Goal: Transaction & Acquisition: Download file/media

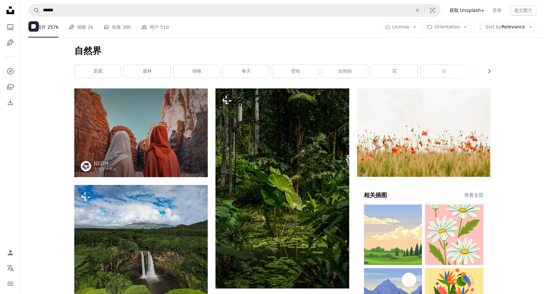
scroll to position [20921, 0]
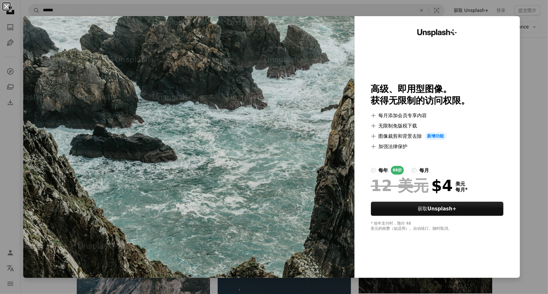
click at [8, 8] on button "An X shape" at bounding box center [7, 7] width 8 height 8
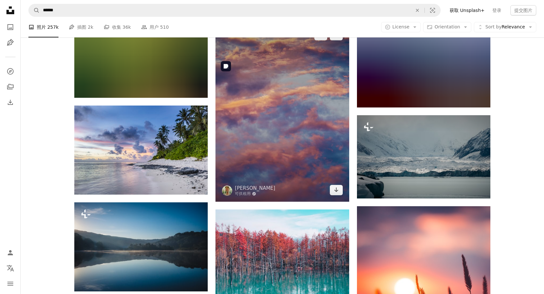
scroll to position [32380, 0]
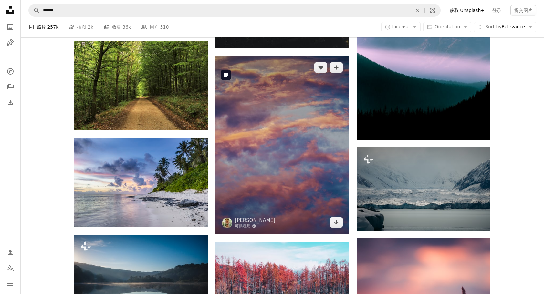
click at [301, 150] on img at bounding box center [281, 145] width 133 height 178
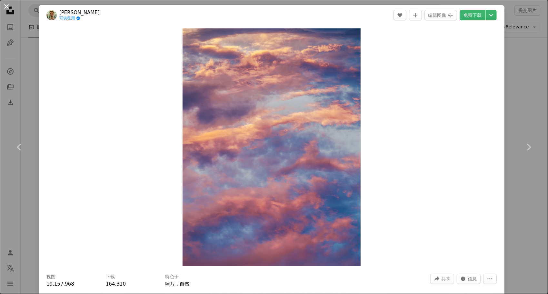
click at [5, 5] on button "An X shape" at bounding box center [7, 7] width 8 height 8
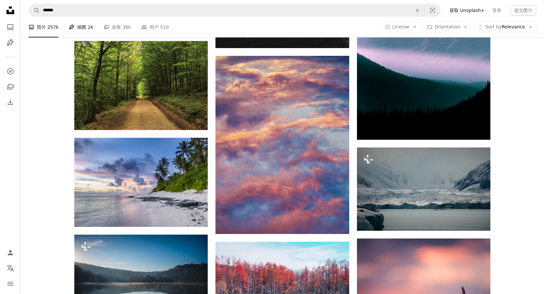
click at [81, 27] on font "插图" at bounding box center [81, 27] width 9 height 7
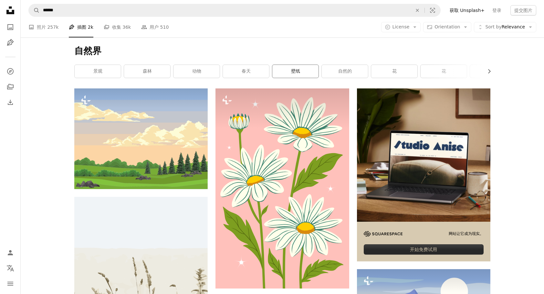
click at [293, 71] on link "壁纸" at bounding box center [295, 71] width 46 height 13
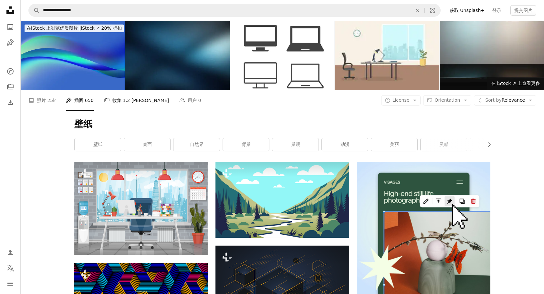
click at [111, 104] on link "A stack of folders 收集 1.2 [PERSON_NAME]" at bounding box center [136, 100] width 65 height 21
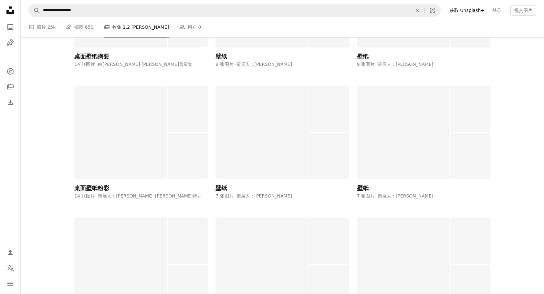
scroll to position [7327, 0]
